Goal: Find specific page/section: Find specific page/section

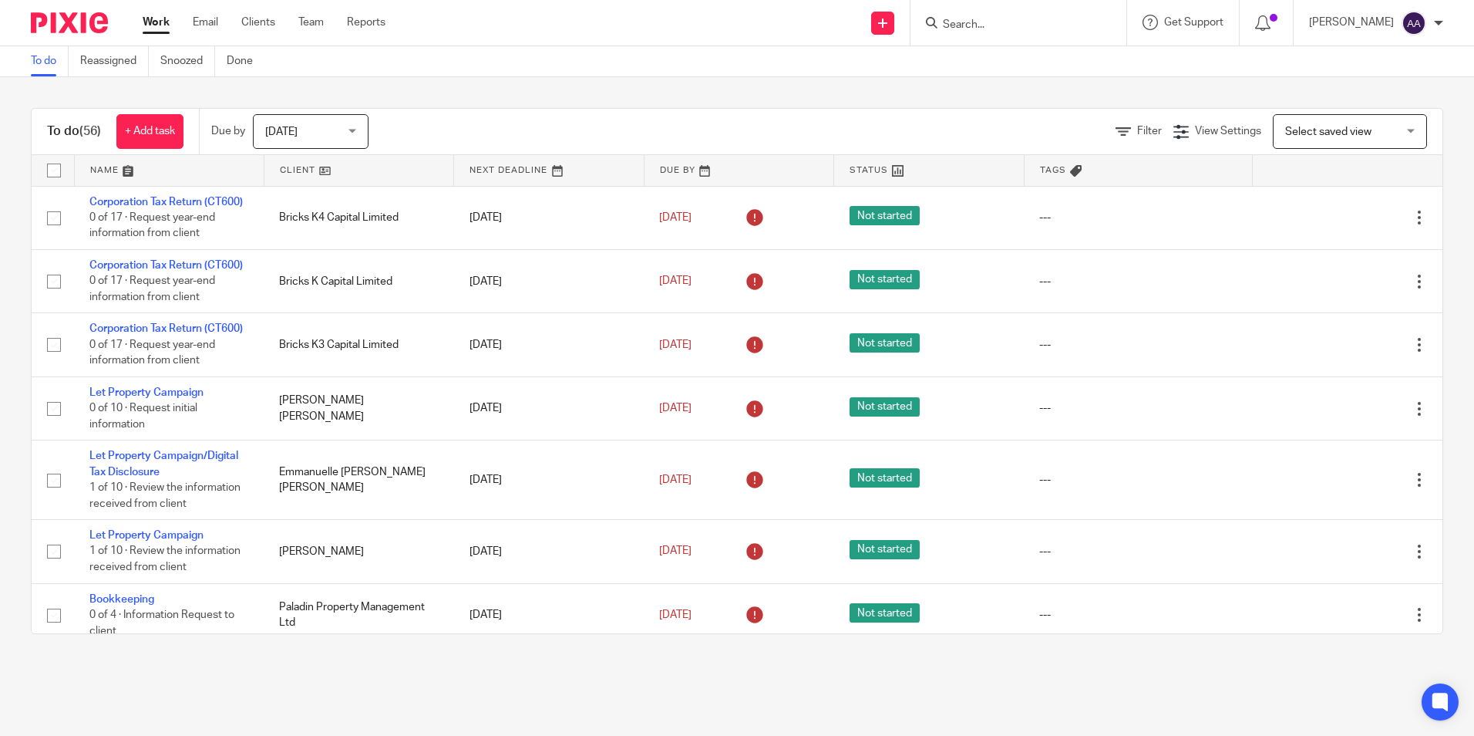
click at [990, 16] on form at bounding box center [1024, 22] width 164 height 19
click at [993, 25] on input "Search" at bounding box center [1011, 26] width 139 height 14
type input "pendul"
click at [993, 62] on link at bounding box center [1103, 66] width 331 height 35
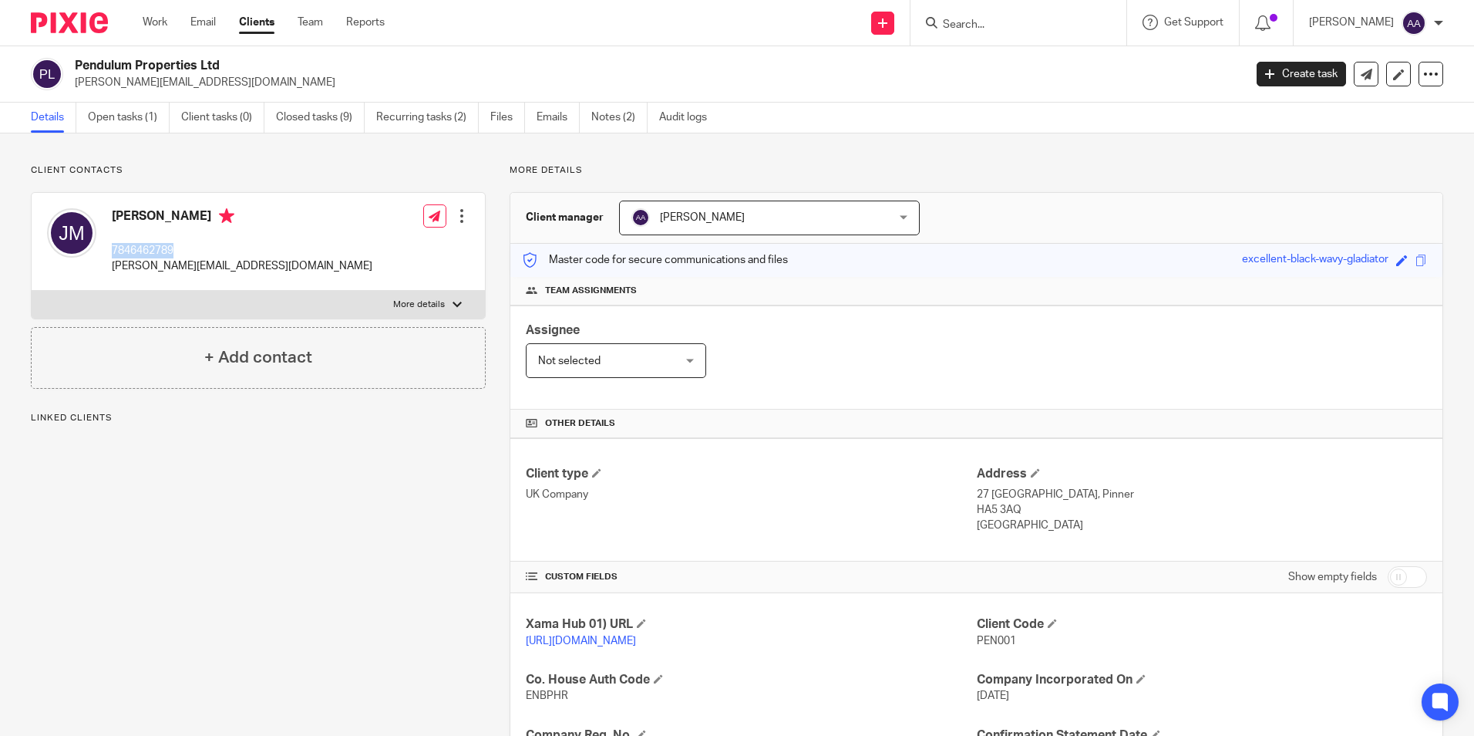
drag, startPoint x: 173, startPoint y: 251, endPoint x: 116, endPoint y: 247, distance: 56.5
click at [114, 247] on p "7846462789" at bounding box center [242, 250] width 261 height 15
copy p "7846462789"
click at [299, 612] on div "Client contacts James Morrisey 7846462789 morrissey.james9@gmail.com Edit conta…" at bounding box center [246, 584] width 479 height 841
click at [440, 312] on label "More details" at bounding box center [258, 305] width 453 height 28
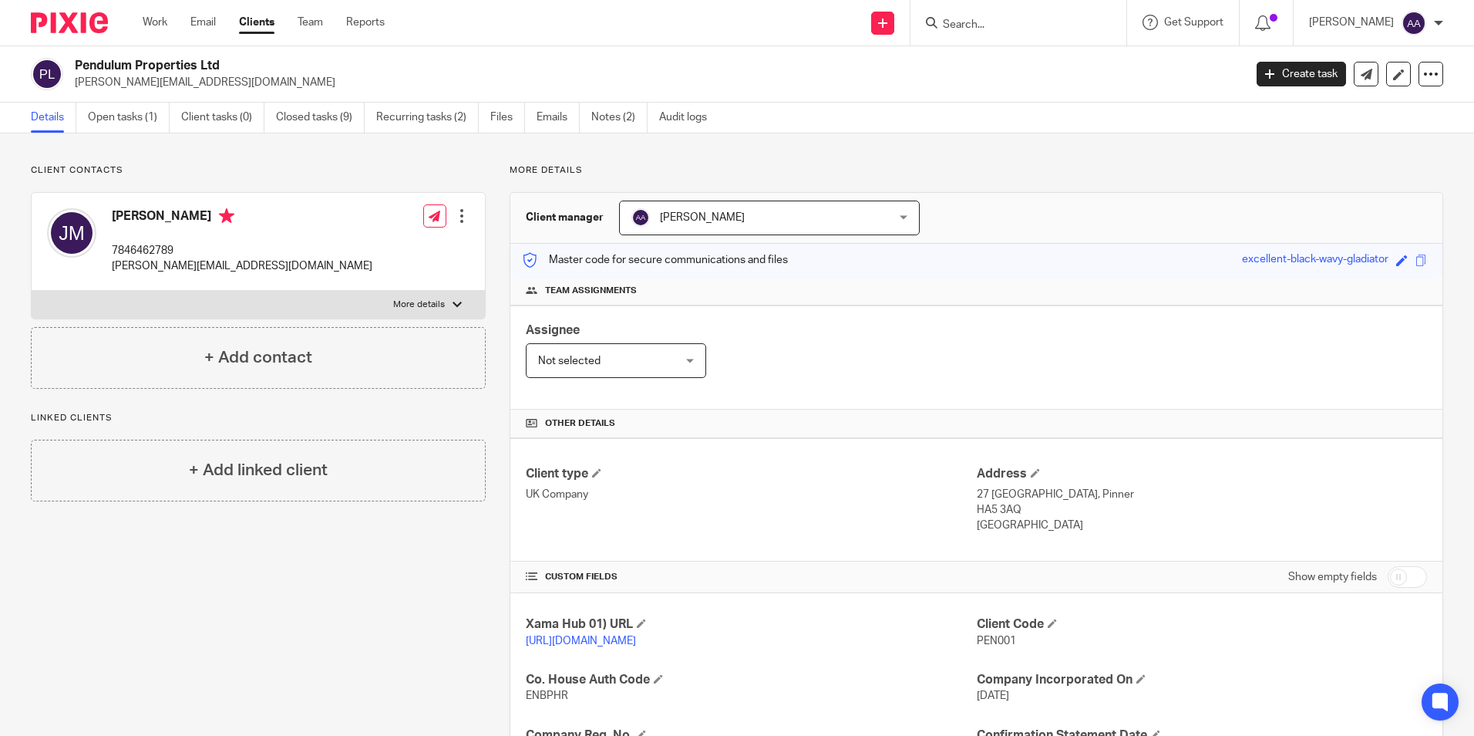
click at [32, 291] on input "More details" at bounding box center [31, 290] width 1 height 1
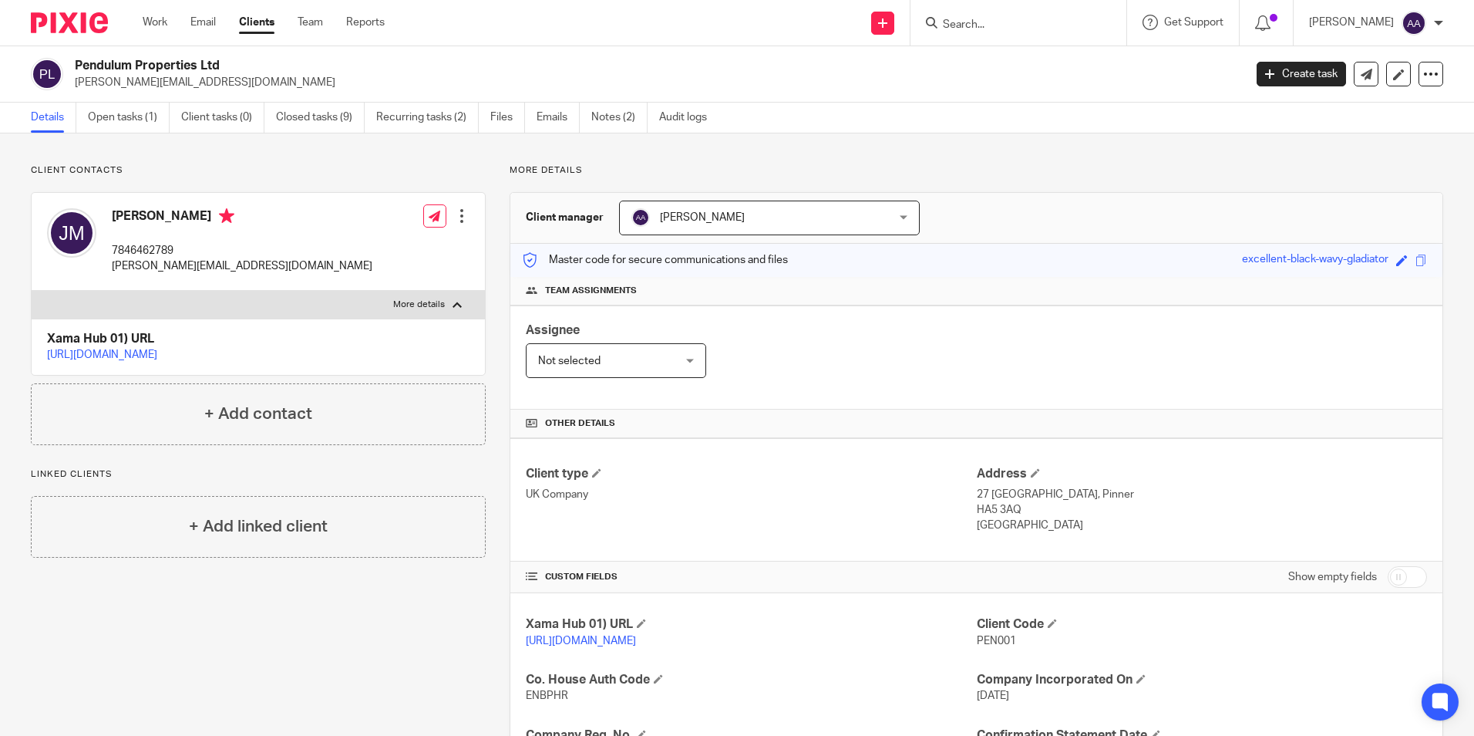
click at [440, 310] on p "More details" at bounding box center [419, 304] width 52 height 12
click at [32, 291] on input "More details" at bounding box center [31, 290] width 1 height 1
checkbox input "false"
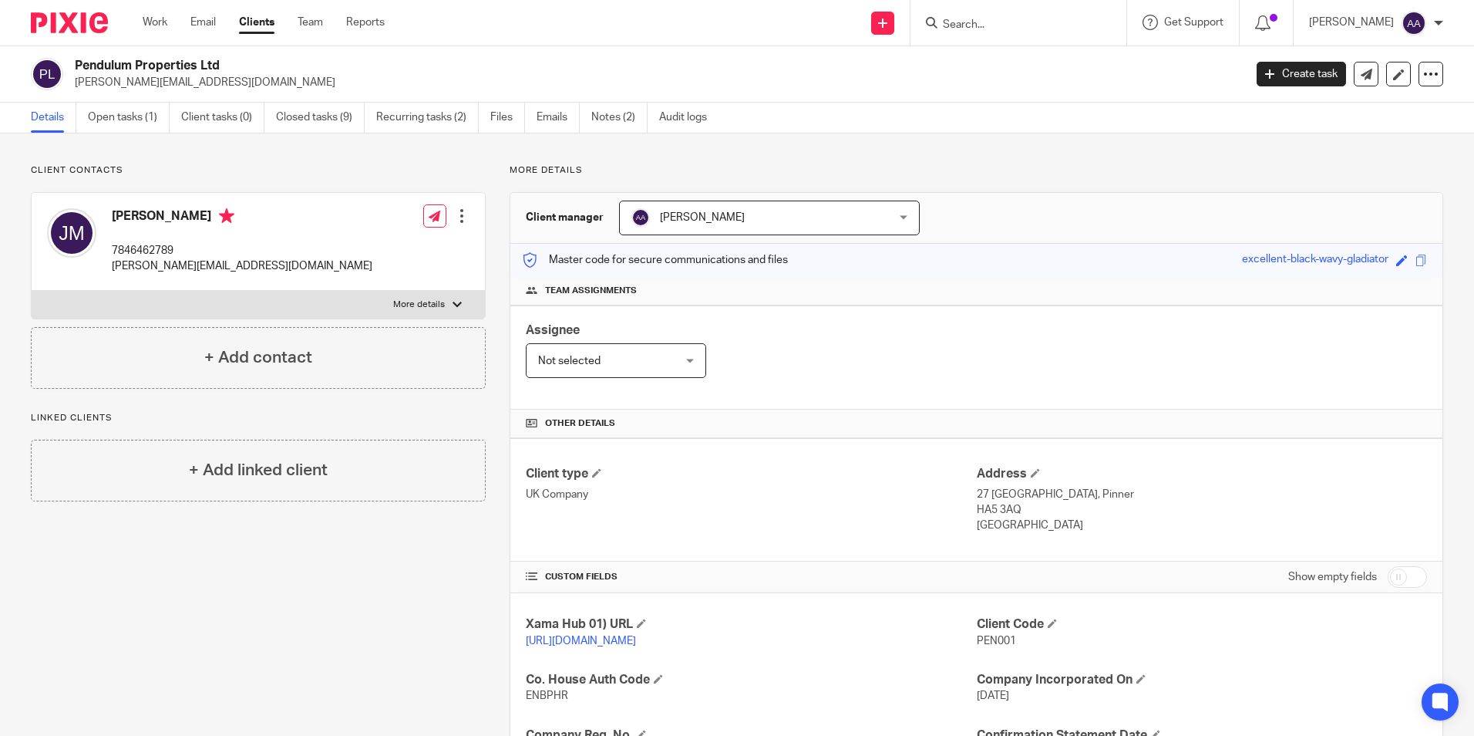
click at [42, 19] on img at bounding box center [69, 22] width 77 height 21
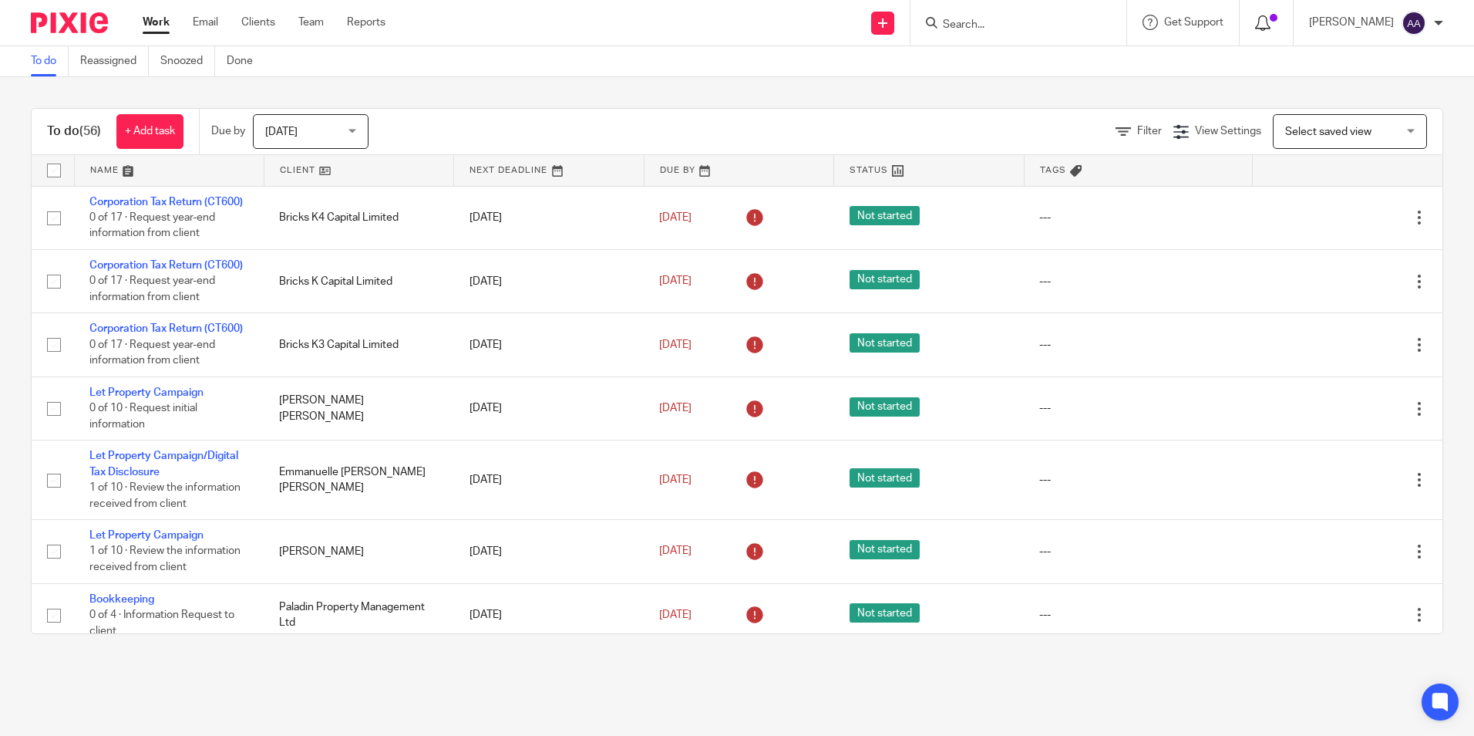
click at [1266, 21] on icon at bounding box center [1262, 22] width 15 height 15
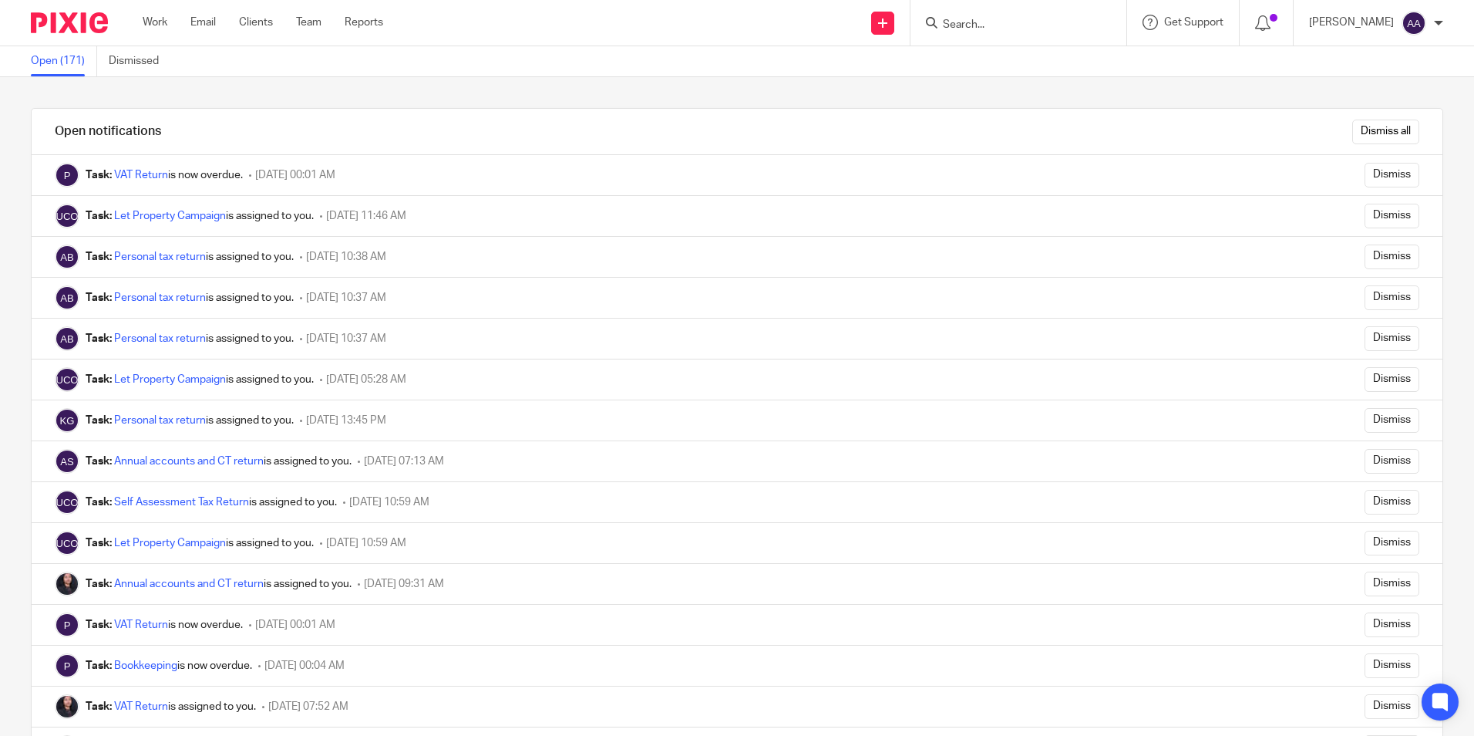
click at [81, 14] on img at bounding box center [69, 22] width 77 height 21
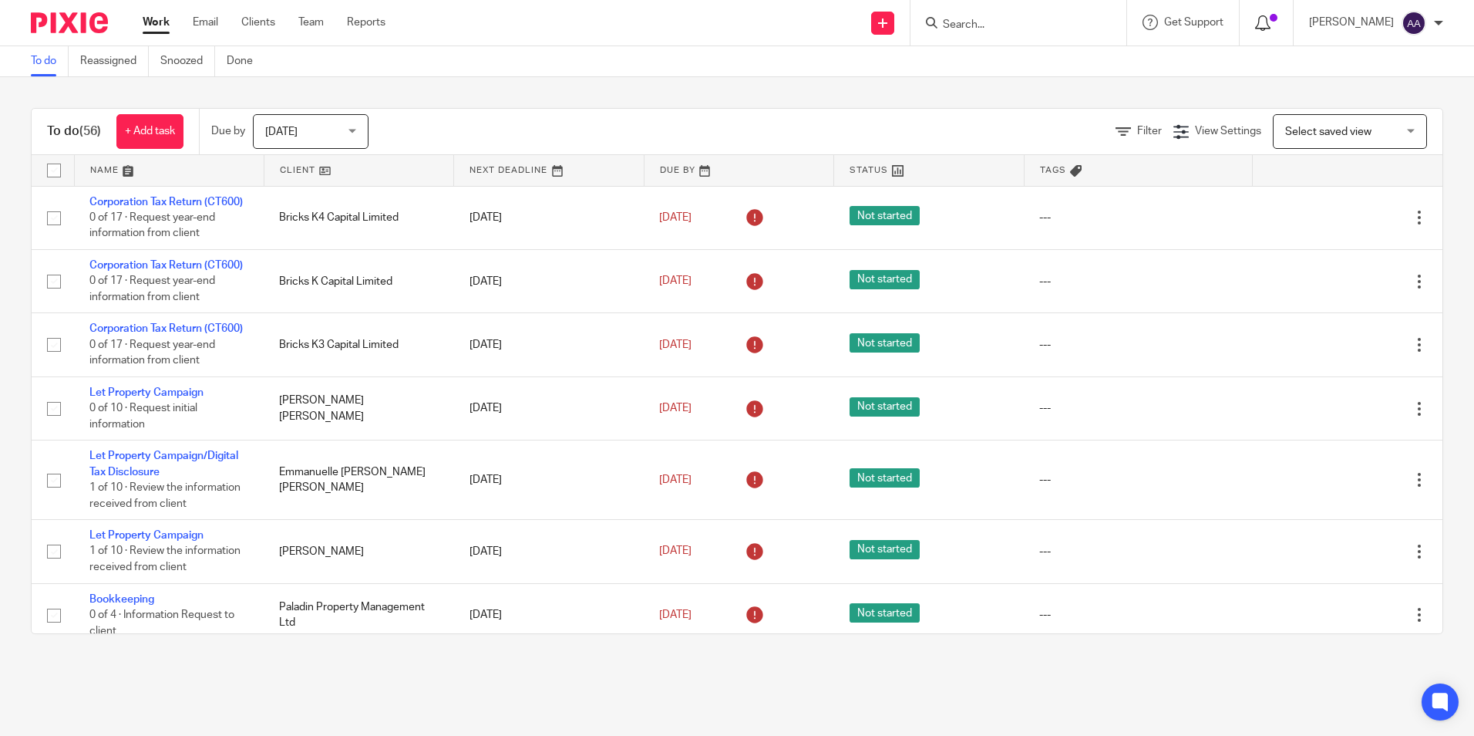
click at [1271, 16] on icon at bounding box center [1262, 22] width 15 height 15
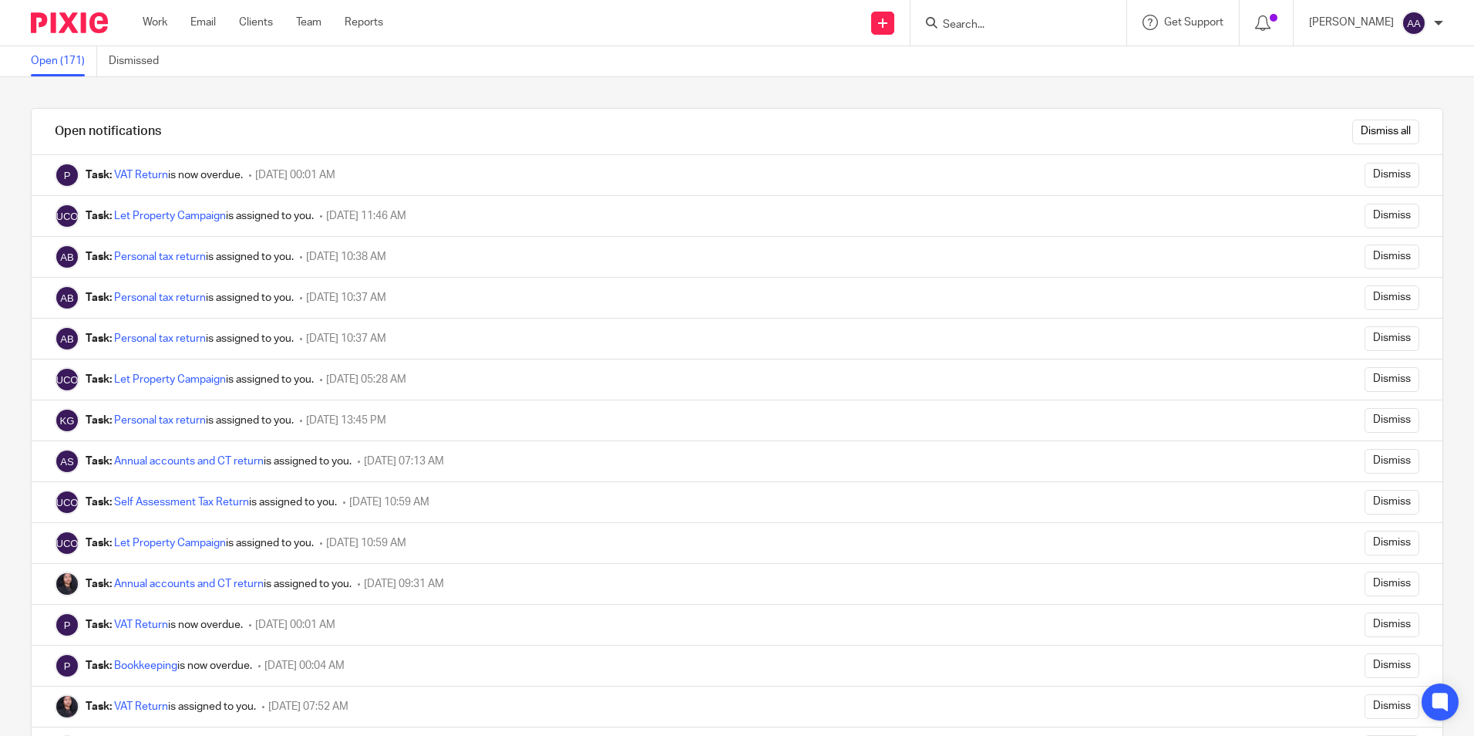
click at [38, 27] on img at bounding box center [69, 22] width 77 height 21
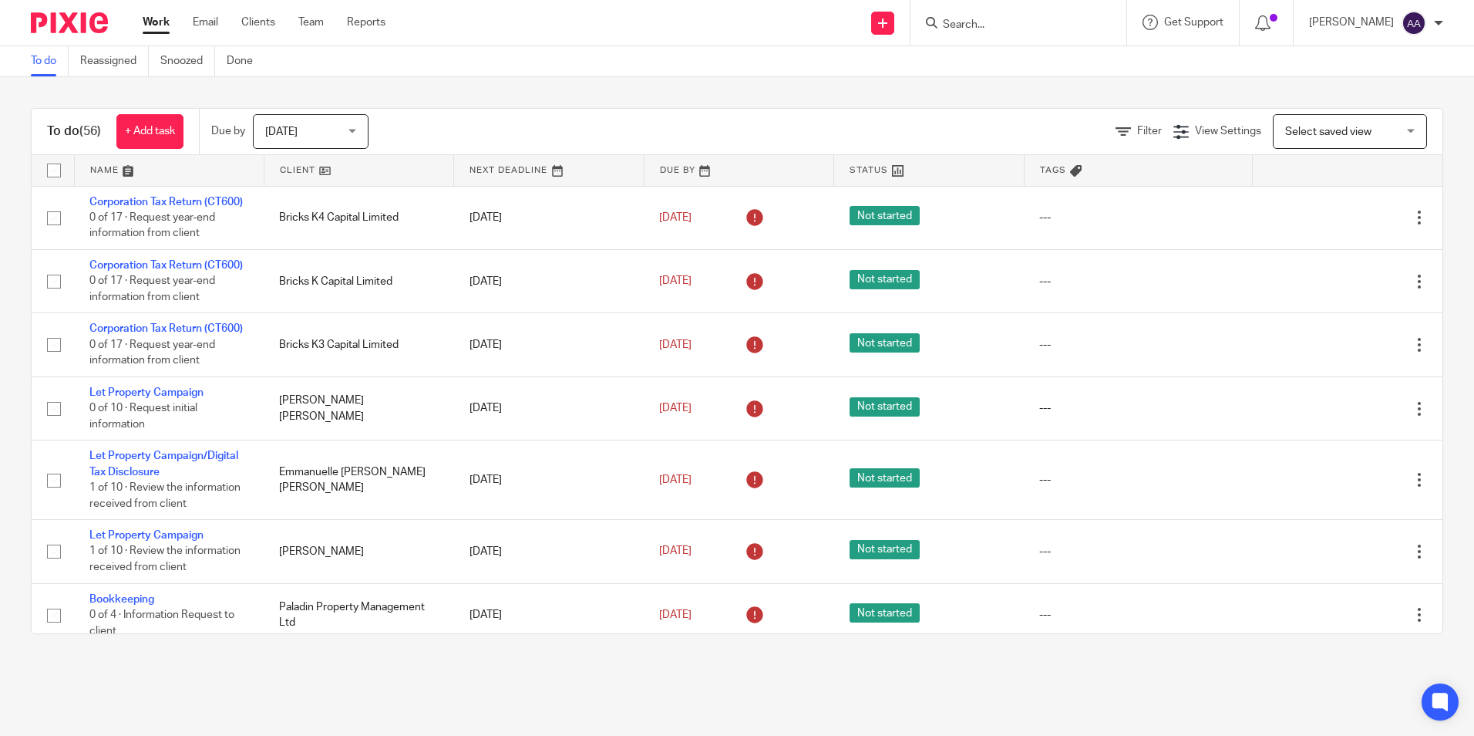
drag, startPoint x: 18, startPoint y: 19, endPoint x: 1085, endPoint y: 59, distance: 1068.0
click at [1085, 59] on body "Work Email Clients Team Reports Work Email Clients Team Reports Settings Send n…" at bounding box center [737, 368] width 1474 height 736
drag, startPoint x: 1085, startPoint y: 59, endPoint x: 704, endPoint y: 25, distance: 382.5
click at [712, 25] on div "Send new email Create task Add client Get Support Contact via email Check our d…" at bounding box center [942, 22] width 1066 height 45
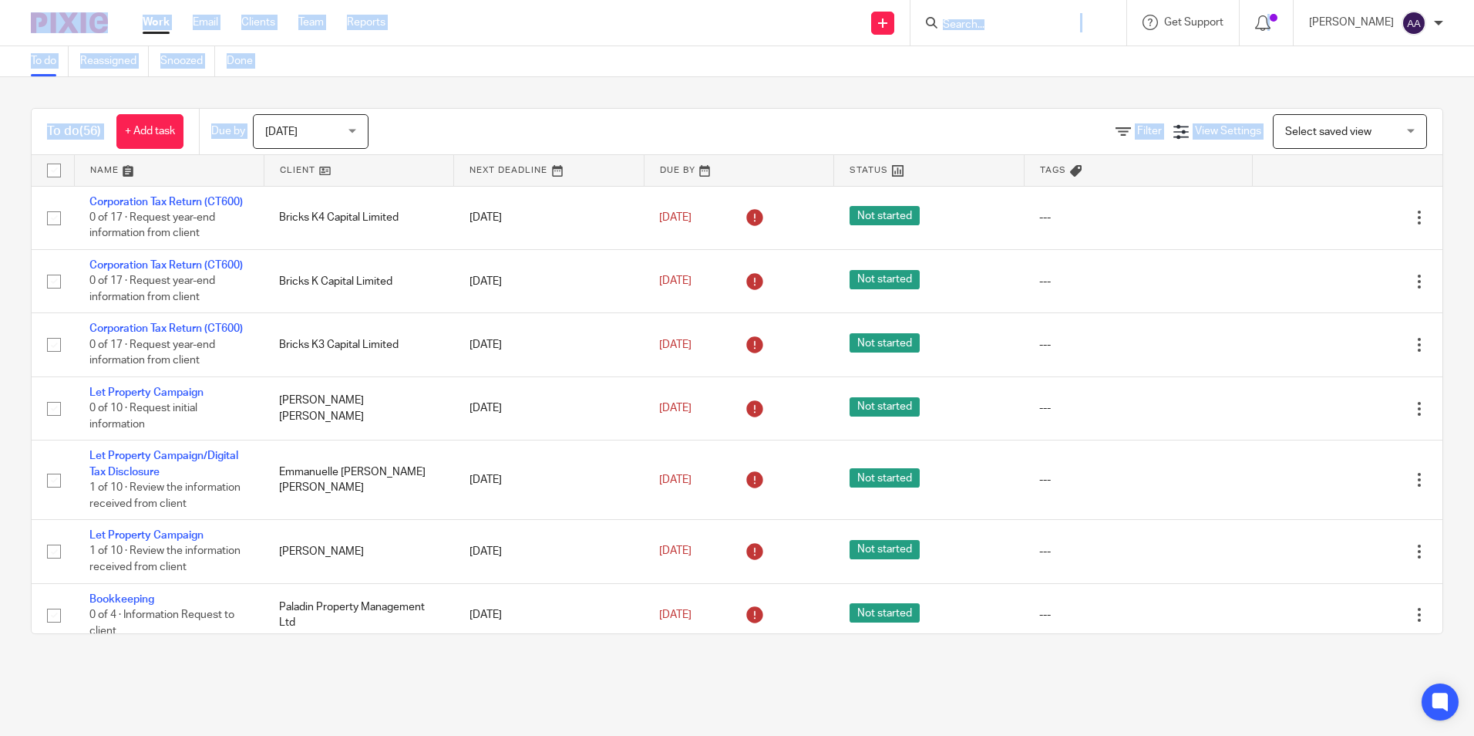
drag, startPoint x: 116, startPoint y: 33, endPoint x: 1428, endPoint y: 128, distance: 1315.1
click at [1428, 128] on body "Work Email Clients Team Reports Work Email Clients Team Reports Settings Send n…" at bounding box center [737, 368] width 1474 height 736
click at [854, 92] on div "To do (56) + Add task Due by [DATE] [DATE] [DATE] [DATE] This week Next week Th…" at bounding box center [737, 371] width 1474 height 588
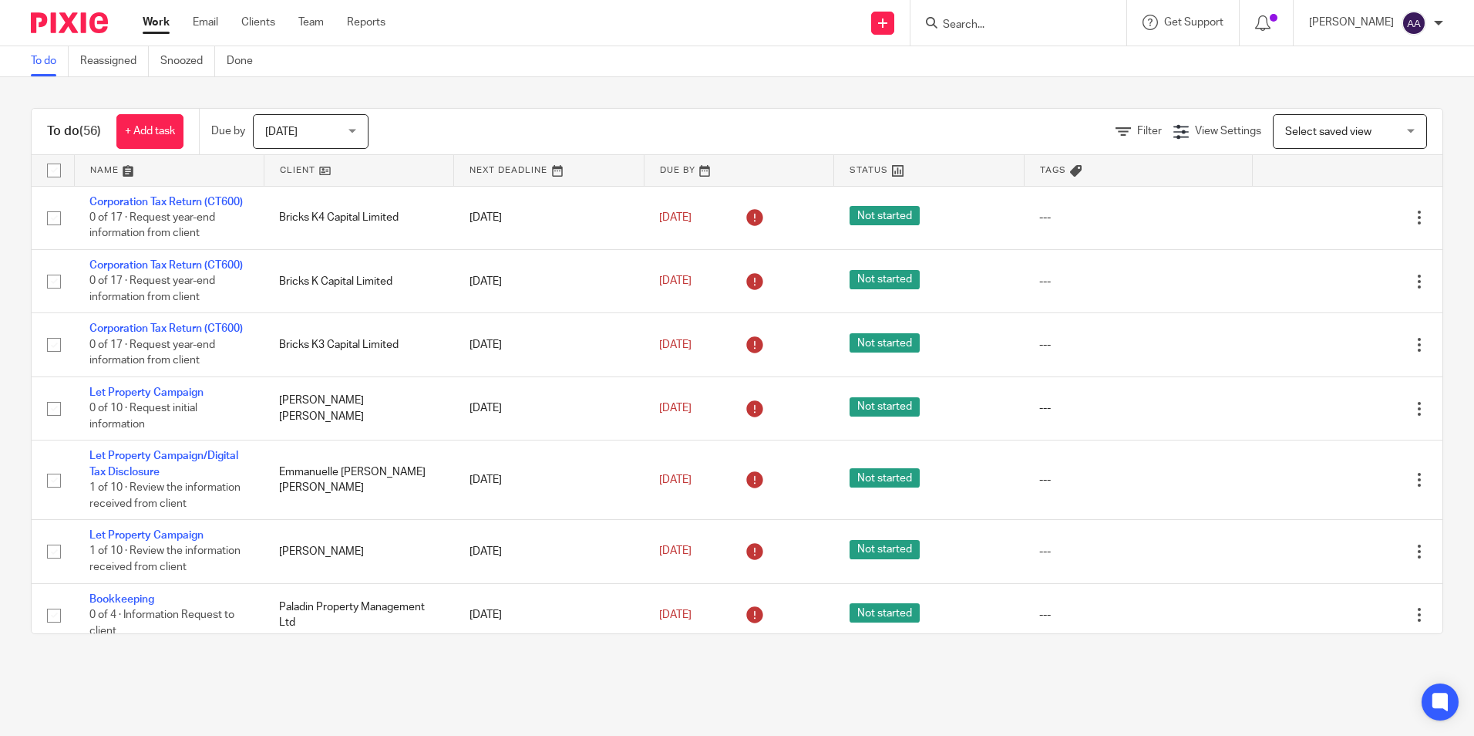
click at [1071, 25] on input "Search" at bounding box center [1011, 26] width 139 height 14
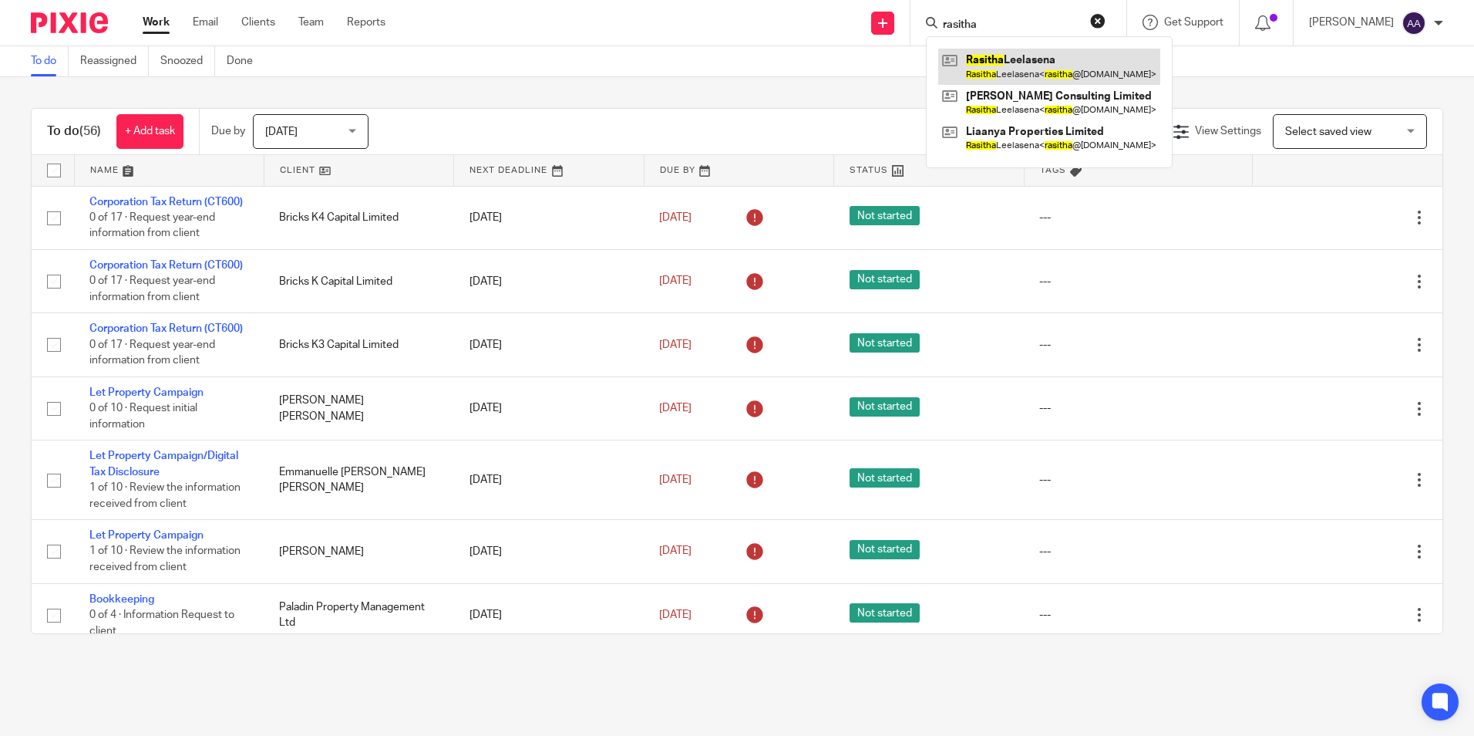
type input "rasitha"
click at [979, 56] on link at bounding box center [1049, 66] width 222 height 35
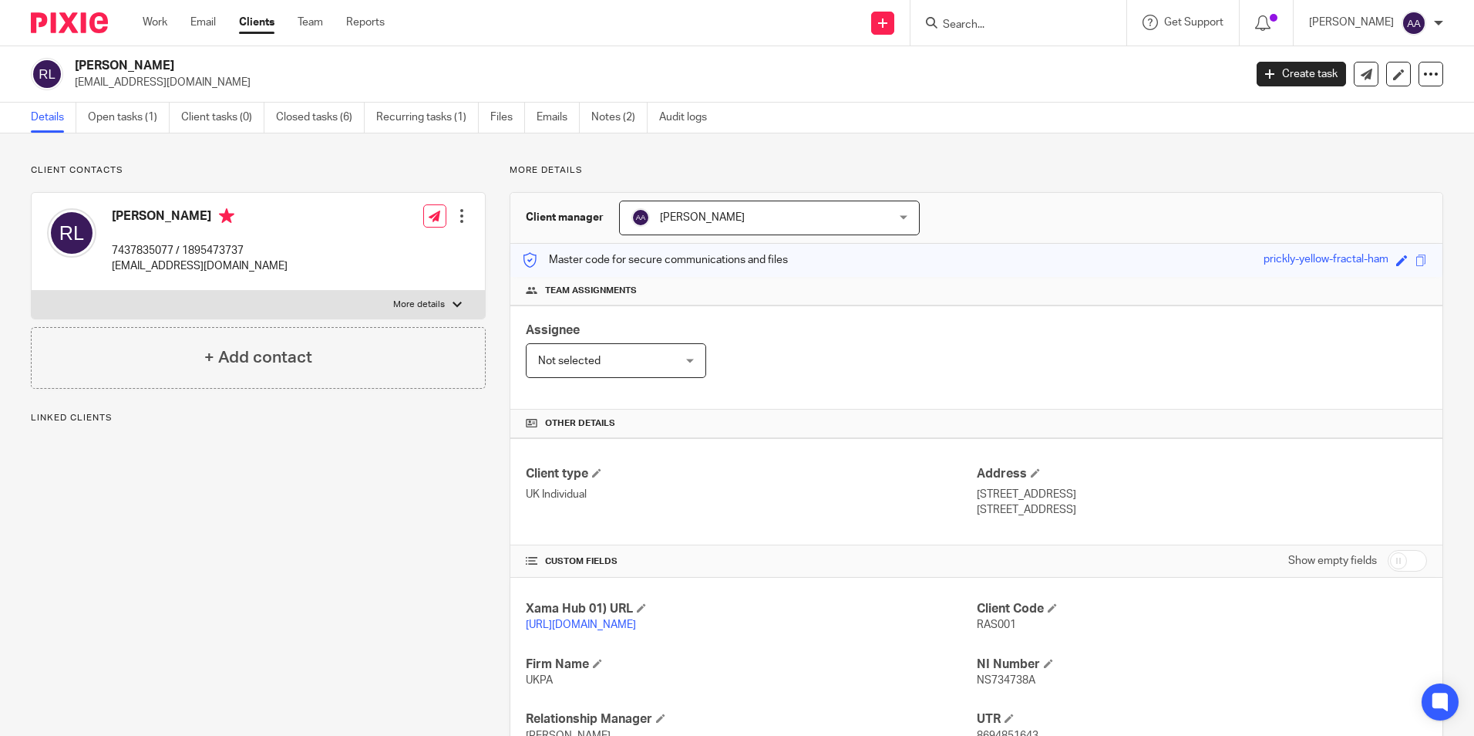
click at [106, 116] on link "Open tasks (1)" at bounding box center [129, 118] width 82 height 30
